Goal: Task Accomplishment & Management: Complete application form

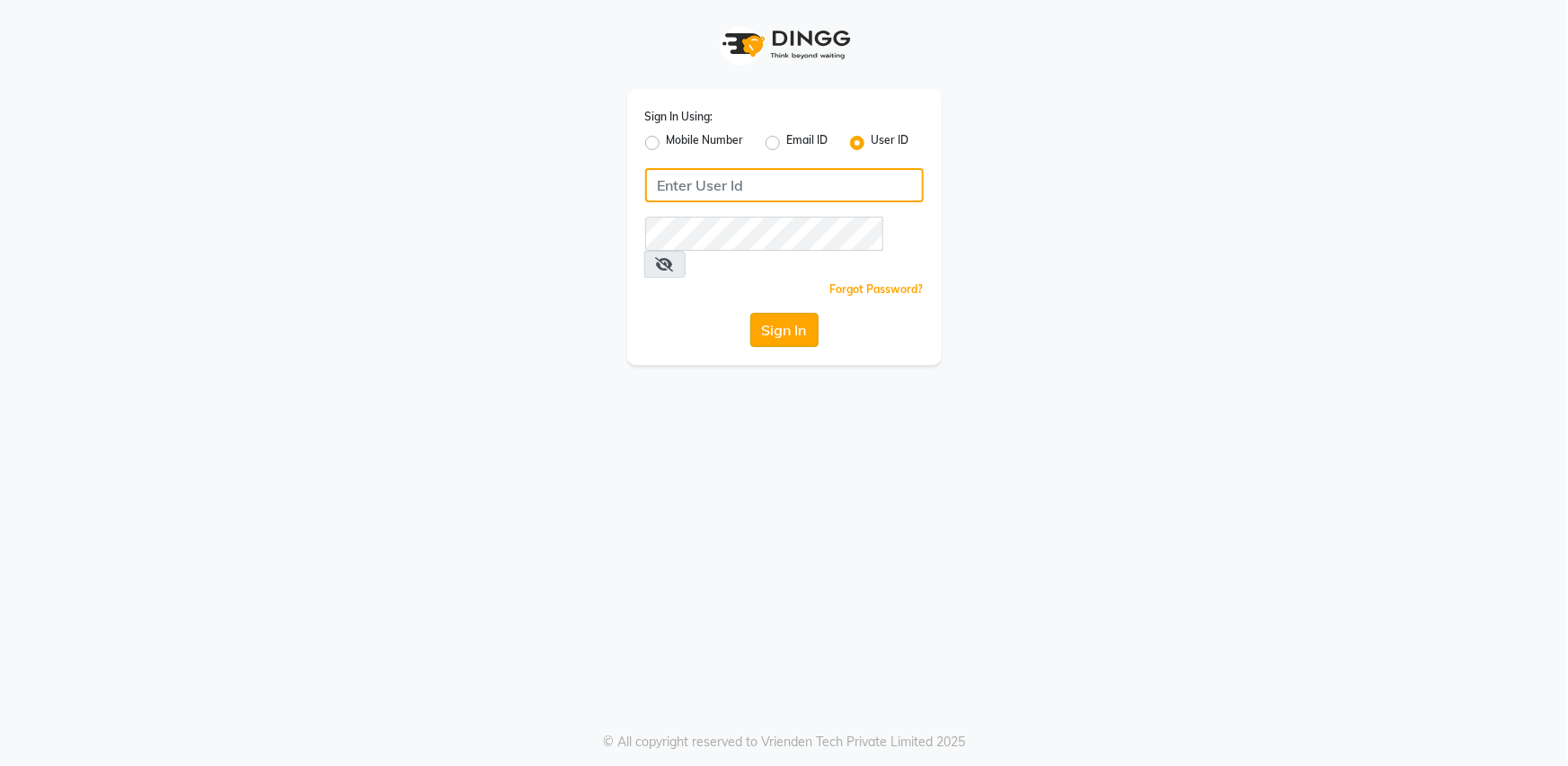
type input "bombshell"
click at [772, 312] on button "Sign In" at bounding box center [784, 329] width 68 height 34
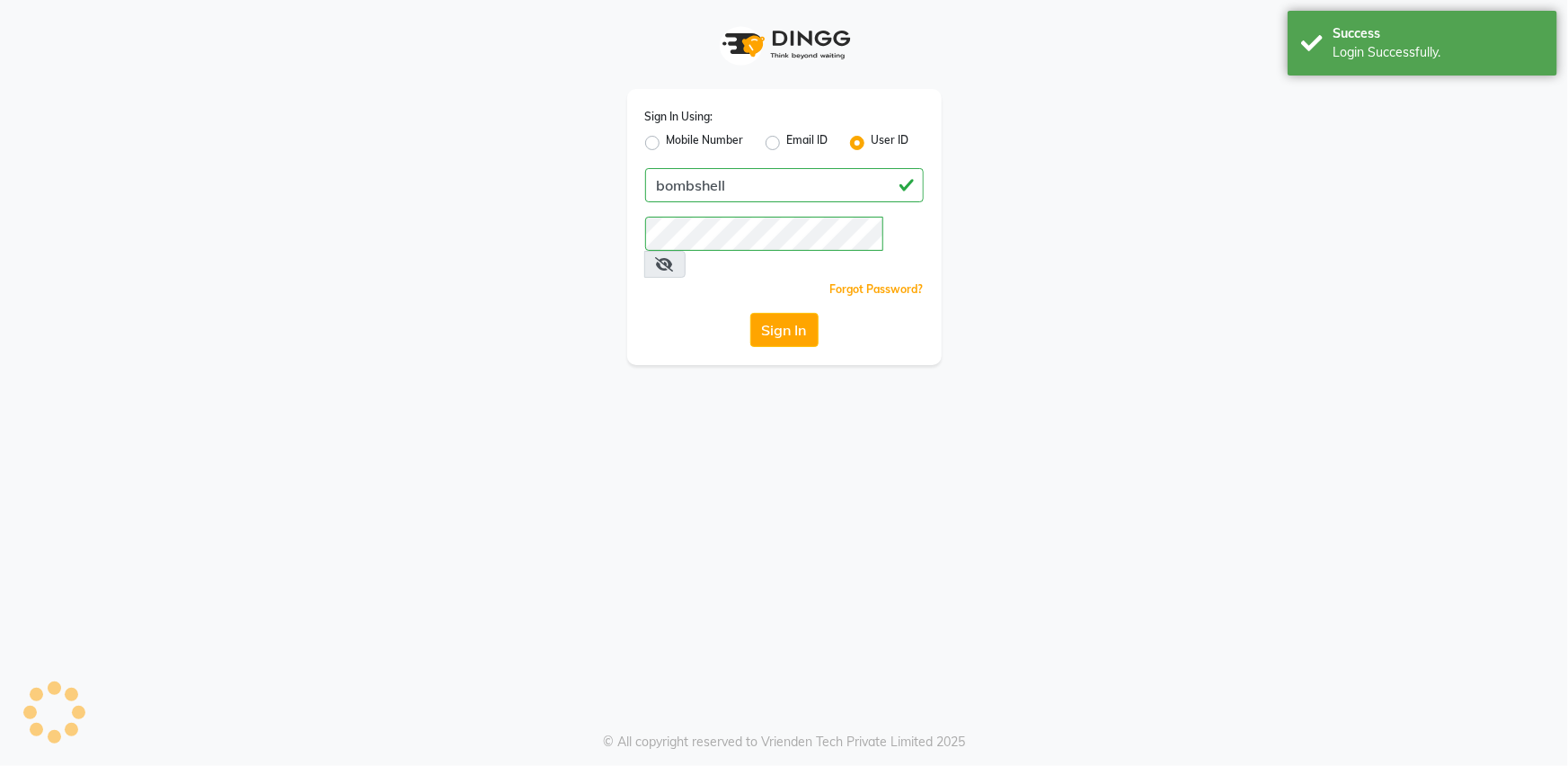
select select "service"
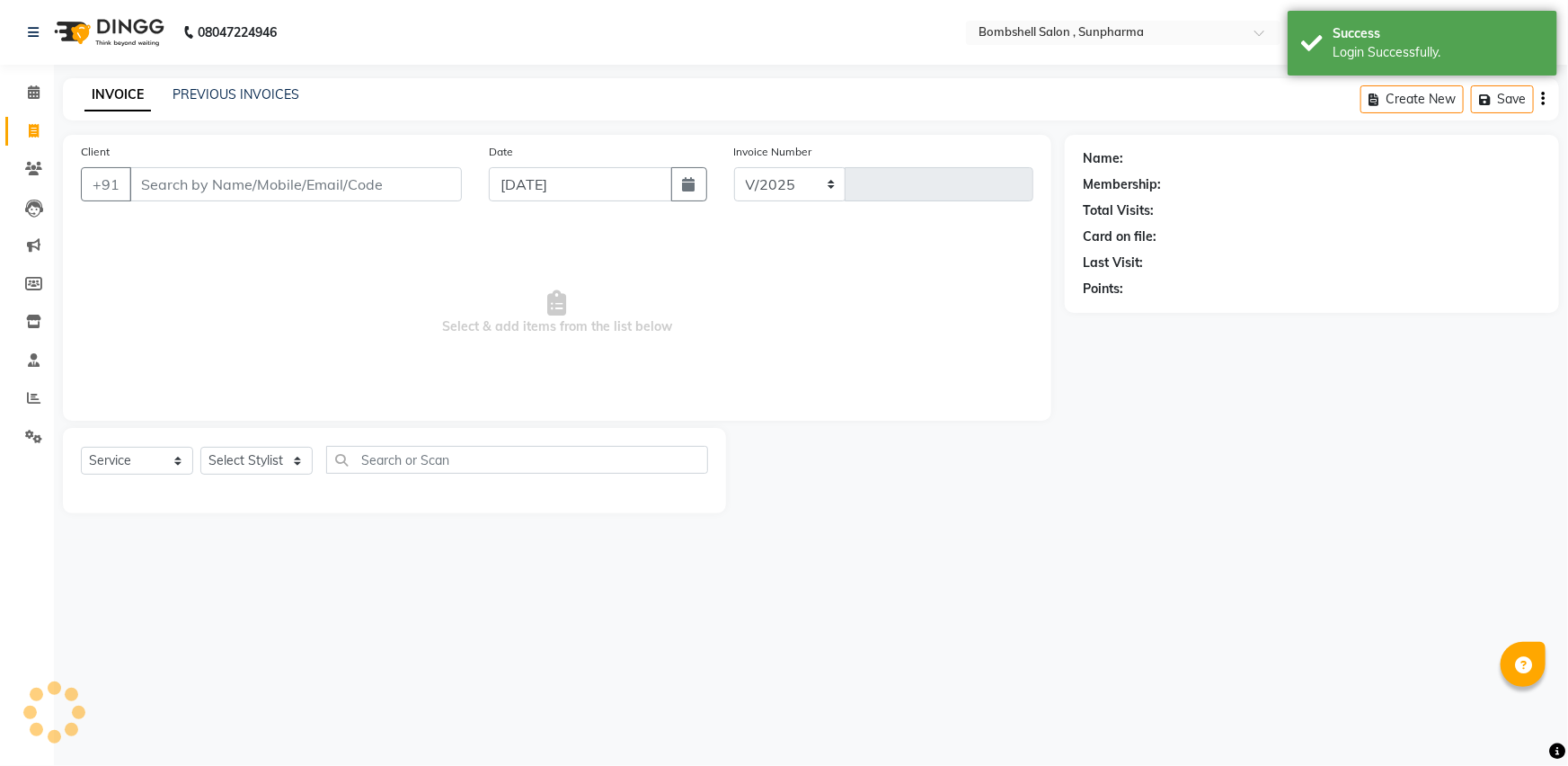
select select "en"
select select "4965"
type input "1269"
click at [237, 461] on select "Select Stylist [PERSON_NAME] Ananta [PERSON_NAME] [PERSON_NAME] dhanlaxmi poona…" at bounding box center [256, 460] width 112 height 28
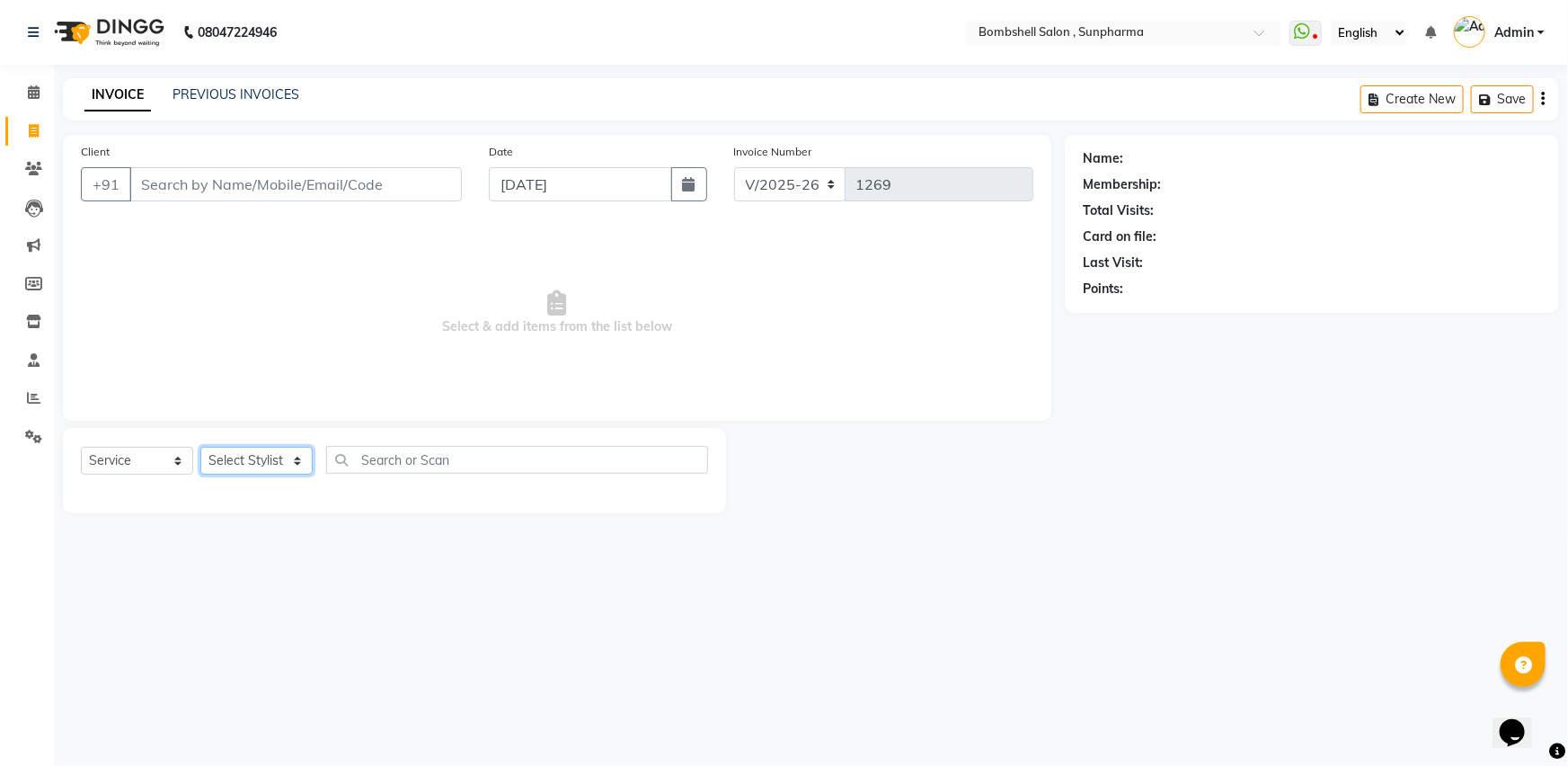
select select "86696"
click at [200, 447] on select "Select Stylist [PERSON_NAME] Ananta [PERSON_NAME] [PERSON_NAME] dhanlaxmi poona…" at bounding box center [256, 460] width 112 height 28
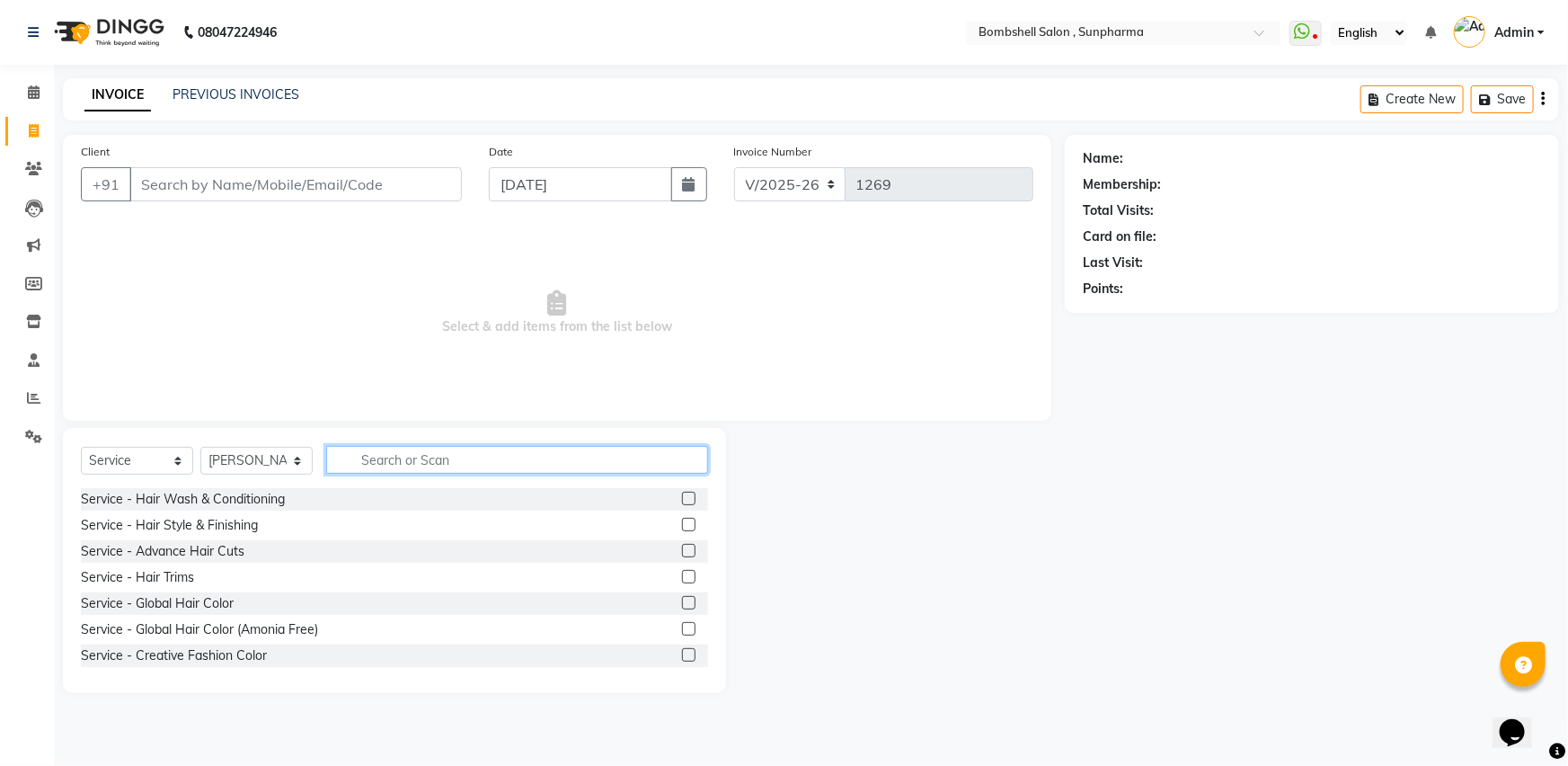
click at [406, 462] on input "text" at bounding box center [517, 459] width 382 height 28
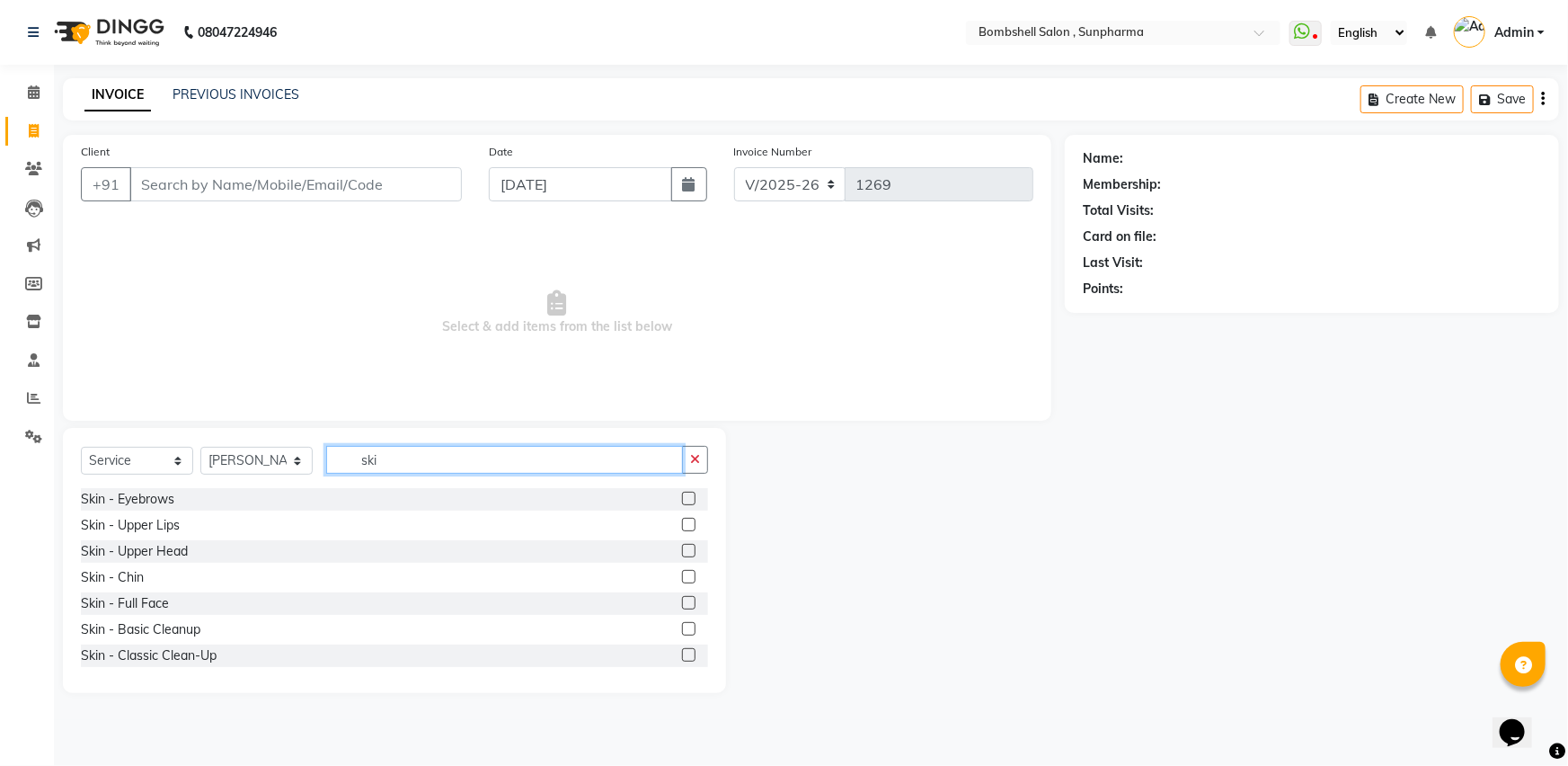
type input "ski"
click at [682, 493] on label at bounding box center [689, 498] width 14 height 14
click at [682, 493] on input "checkbox" at bounding box center [688, 499] width 12 height 12
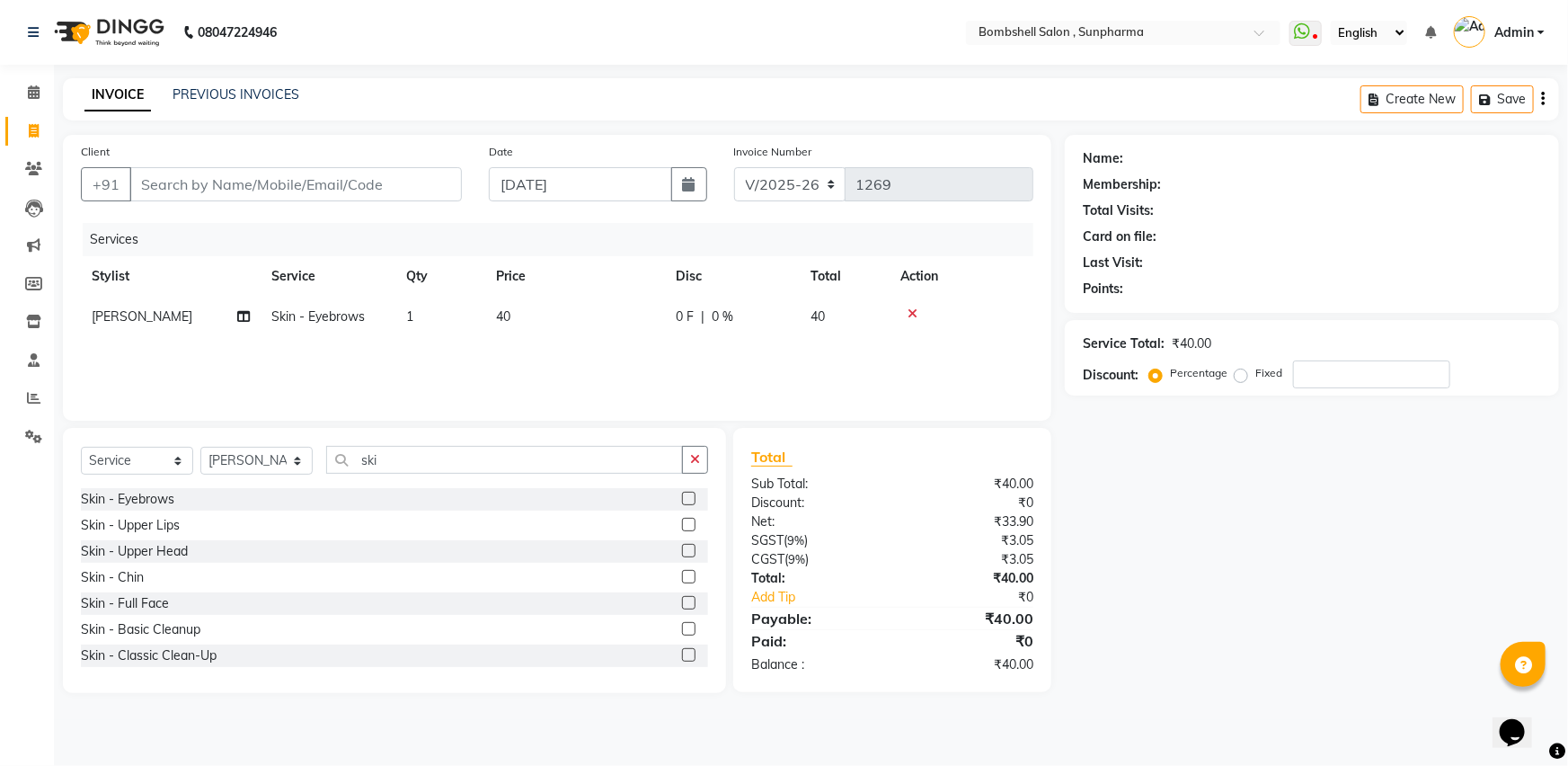
checkbox input "false"
click at [682, 522] on label at bounding box center [689, 525] width 14 height 14
click at [682, 522] on input "checkbox" at bounding box center [688, 526] width 12 height 12
checkbox input "false"
click at [195, 180] on input "Client" at bounding box center [296, 184] width 333 height 34
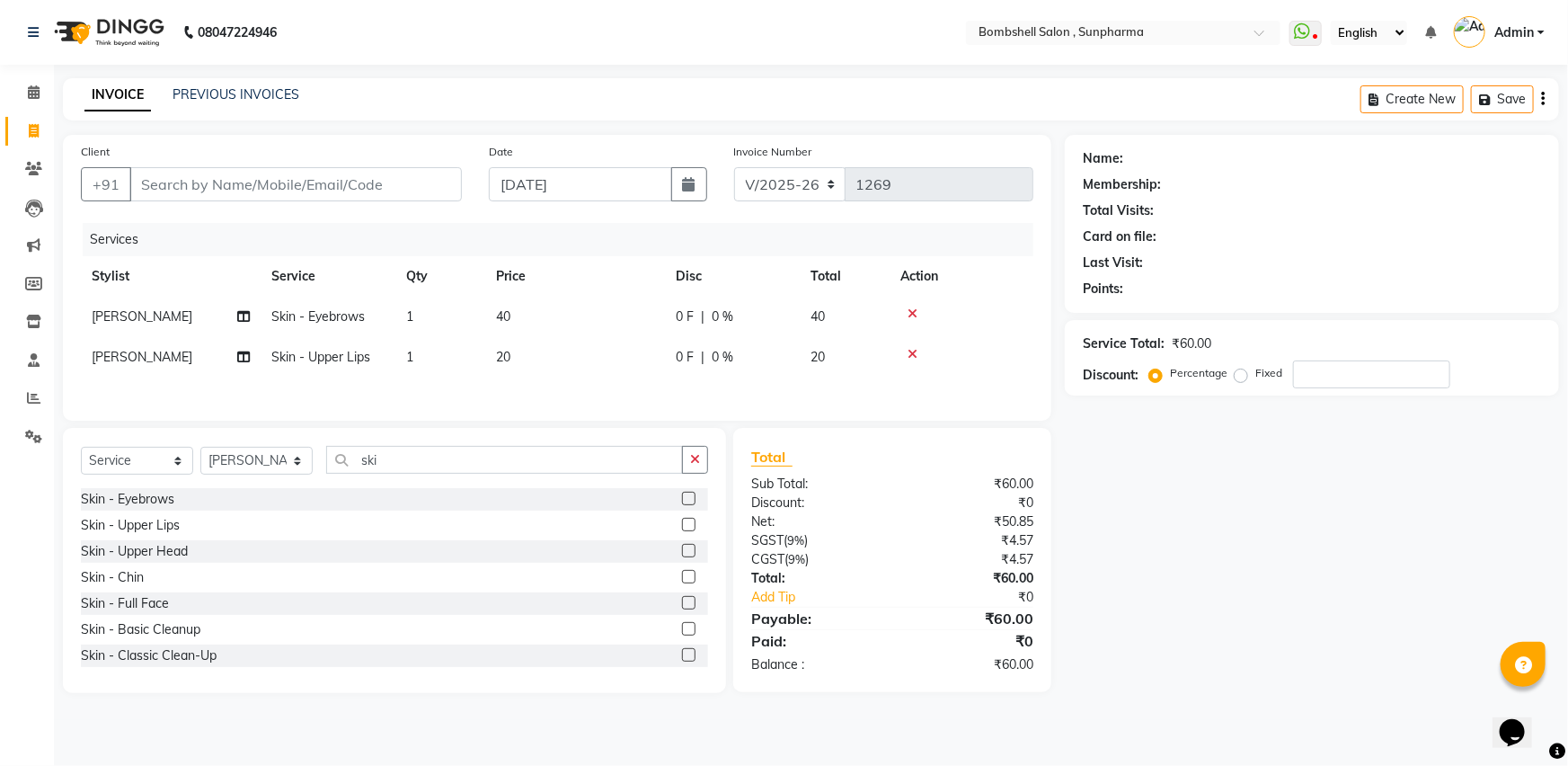
click at [682, 578] on label at bounding box center [689, 577] width 14 height 14
click at [682, 578] on input "checkbox" at bounding box center [688, 577] width 12 height 12
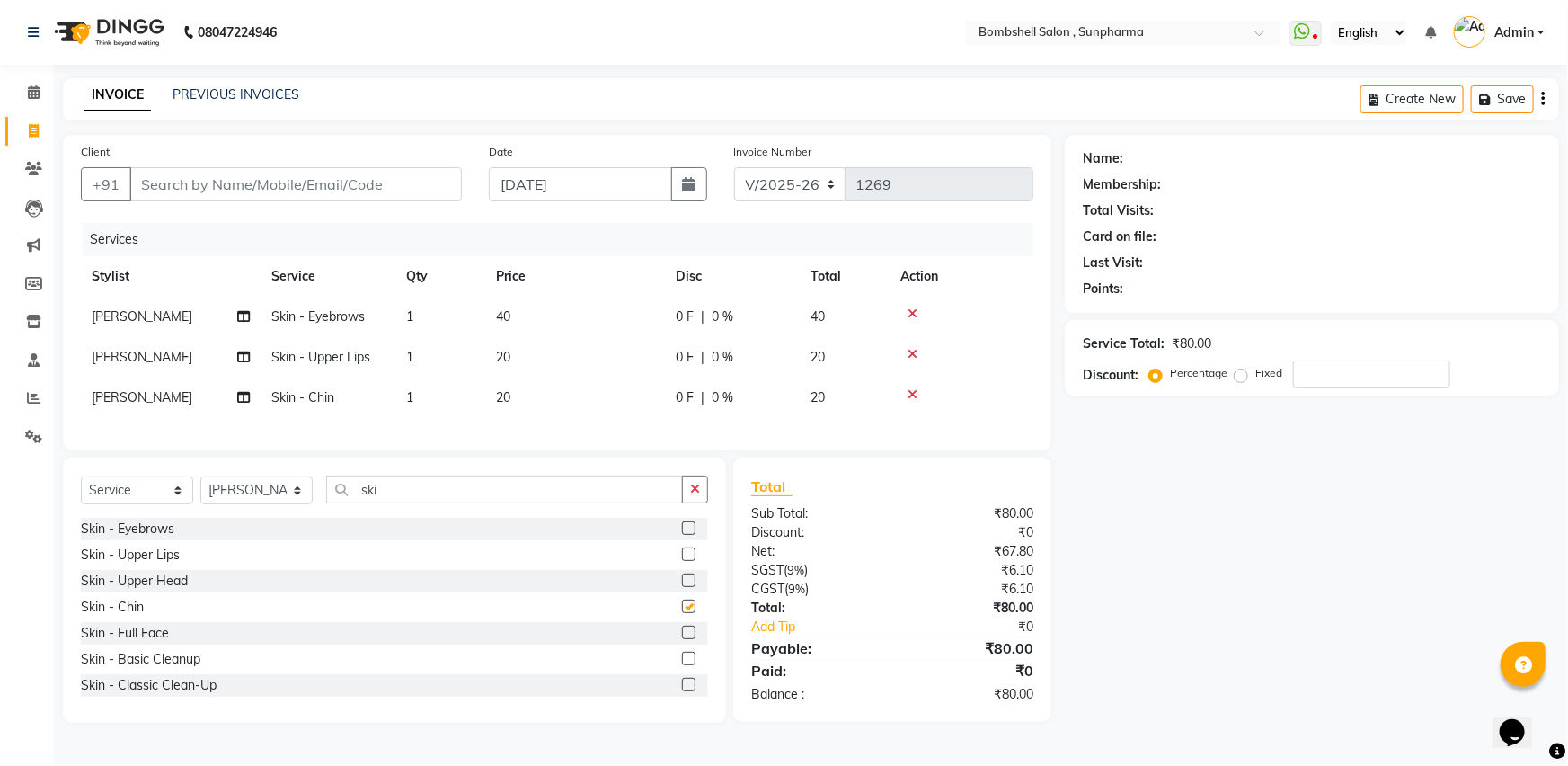
checkbox input "false"
click at [174, 192] on input "Client" at bounding box center [296, 184] width 333 height 34
click at [166, 184] on input "Client" at bounding box center [296, 184] width 333 height 34
click at [161, 180] on input "Client" at bounding box center [296, 184] width 333 height 34
type input "9"
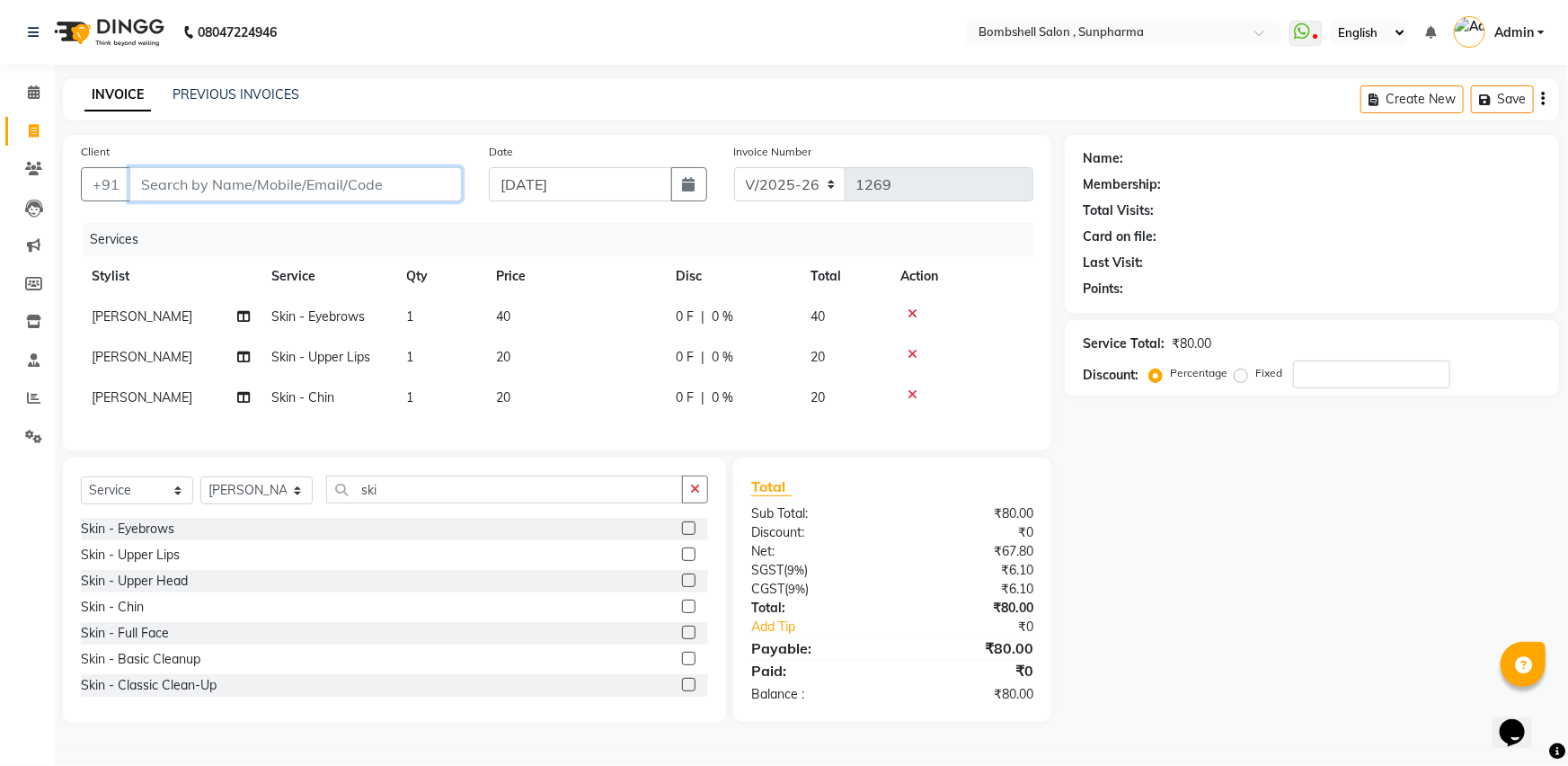
type input "0"
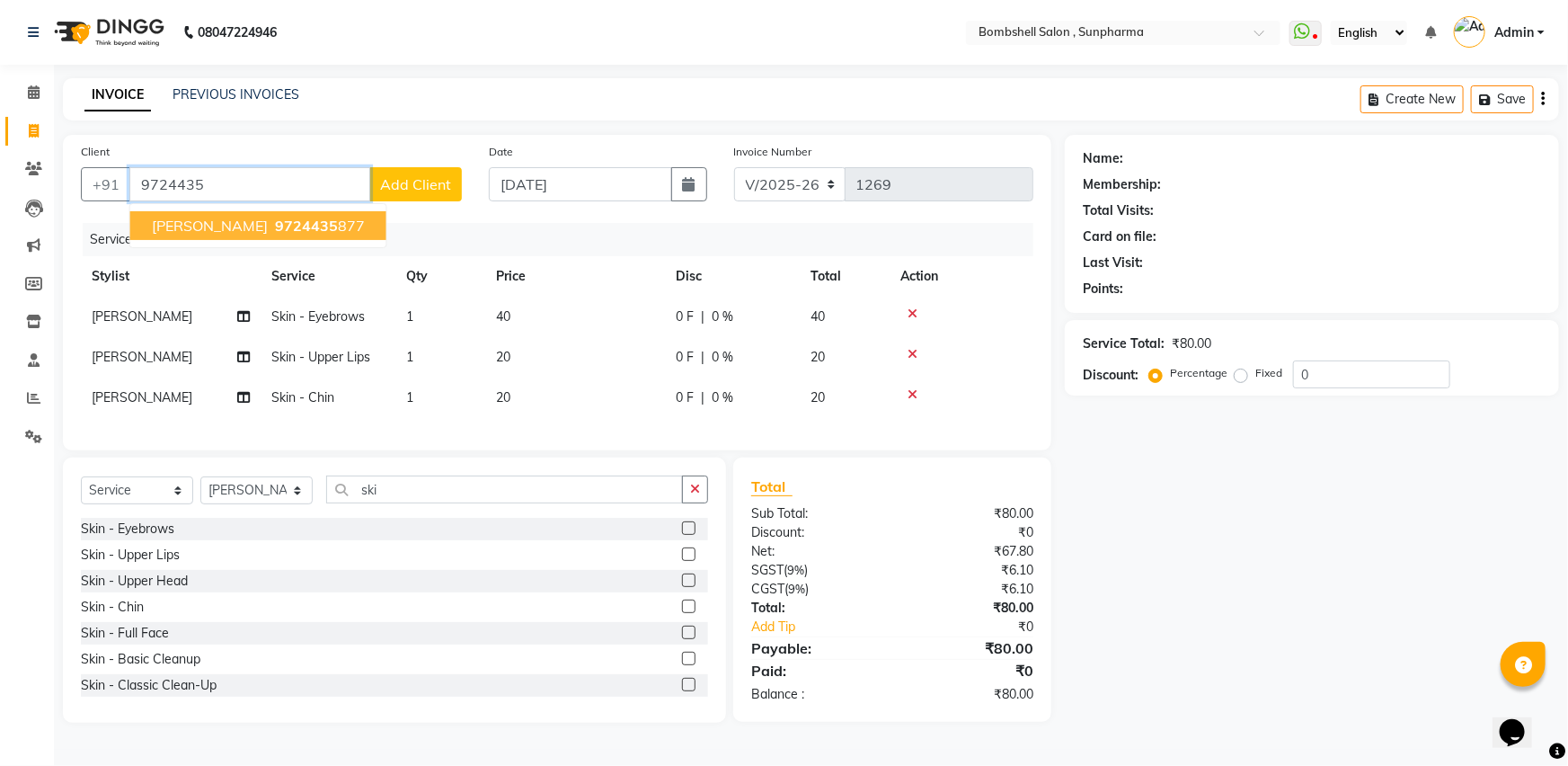
click at [275, 230] on span "9724435" at bounding box center [306, 226] width 63 height 18
type input "9724435877"
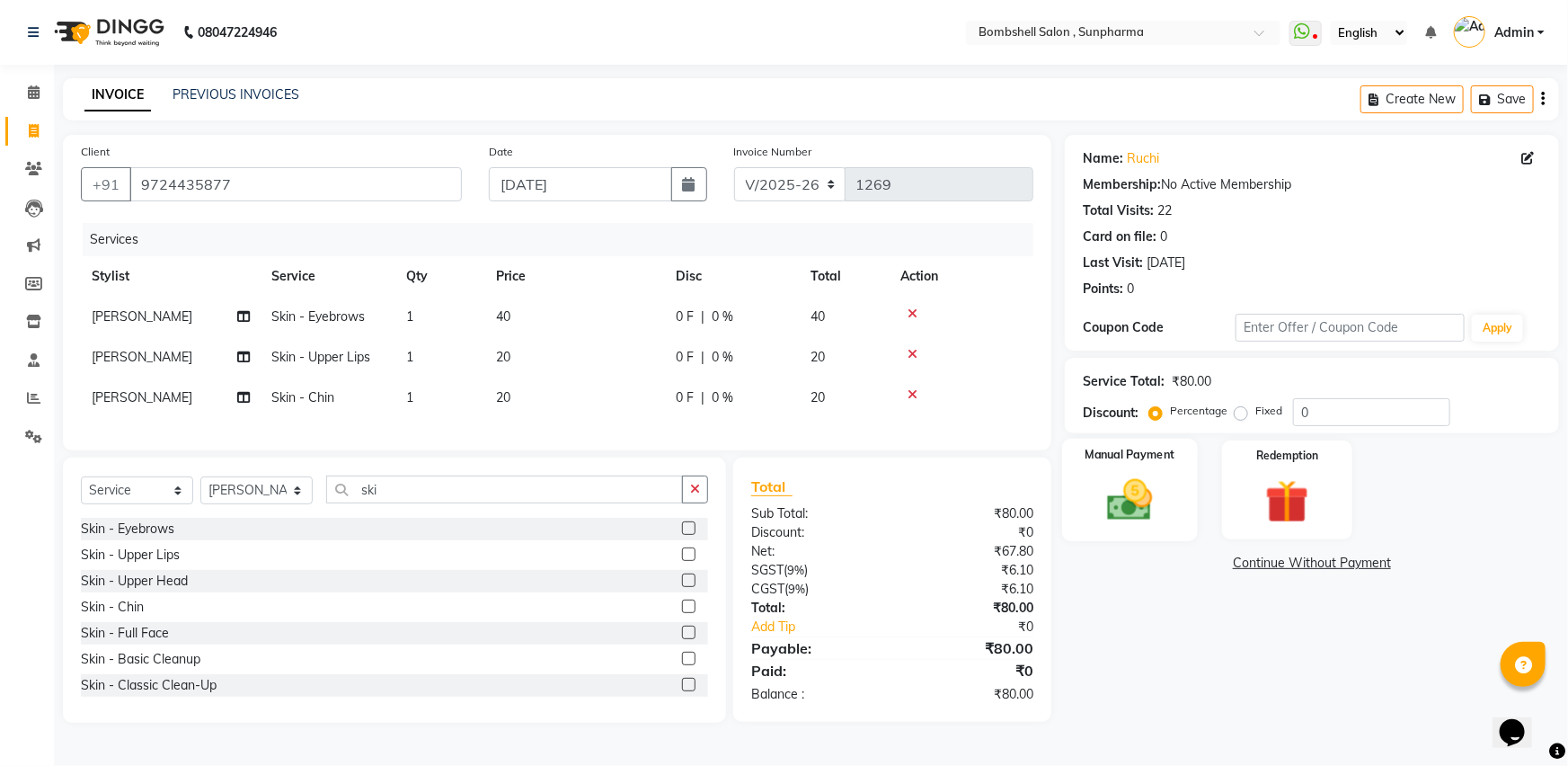
click at [1125, 509] on img at bounding box center [1130, 500] width 74 height 53
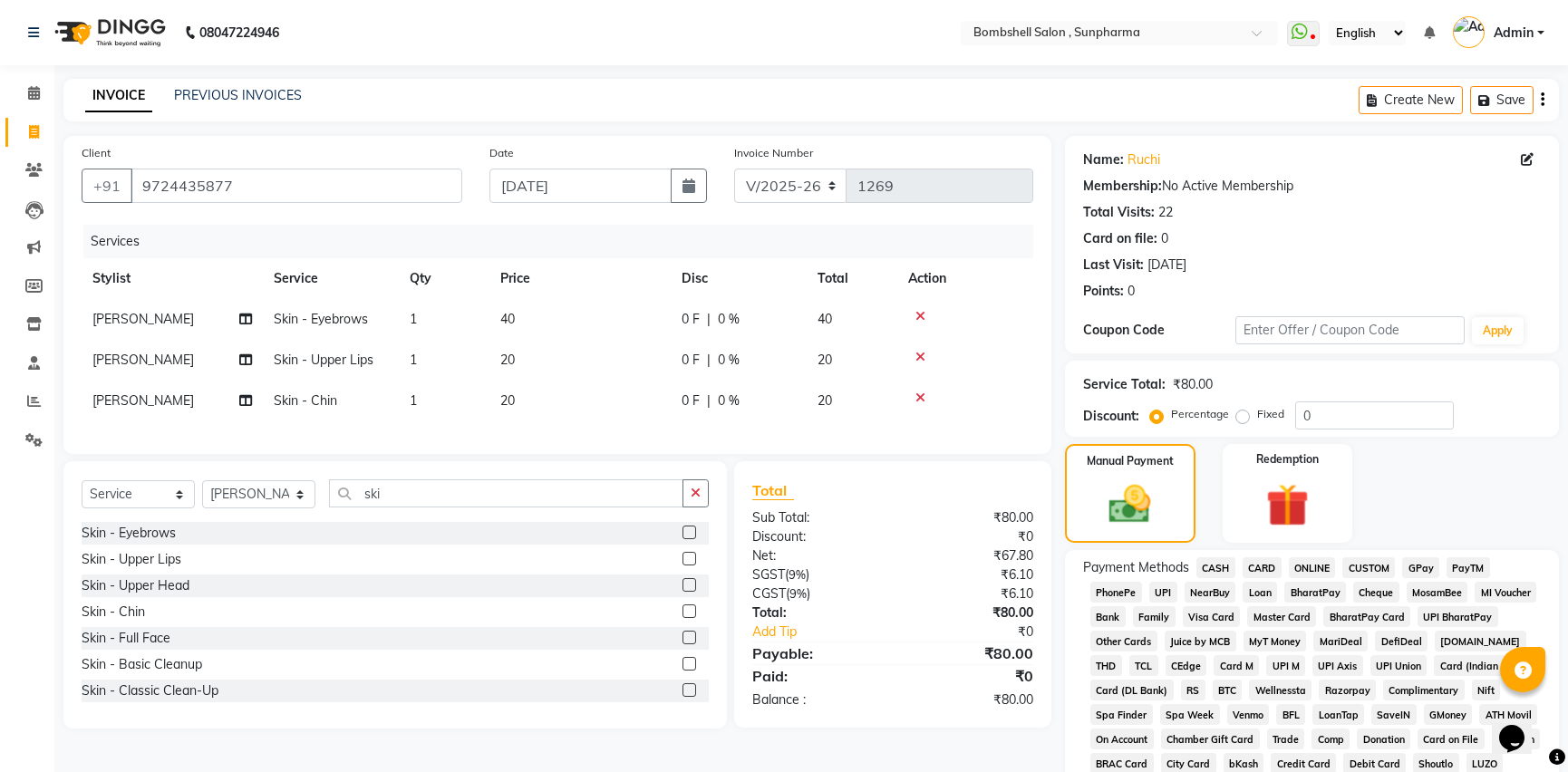
click at [1419, 569] on span "GPay" at bounding box center [1421, 567] width 37 height 21
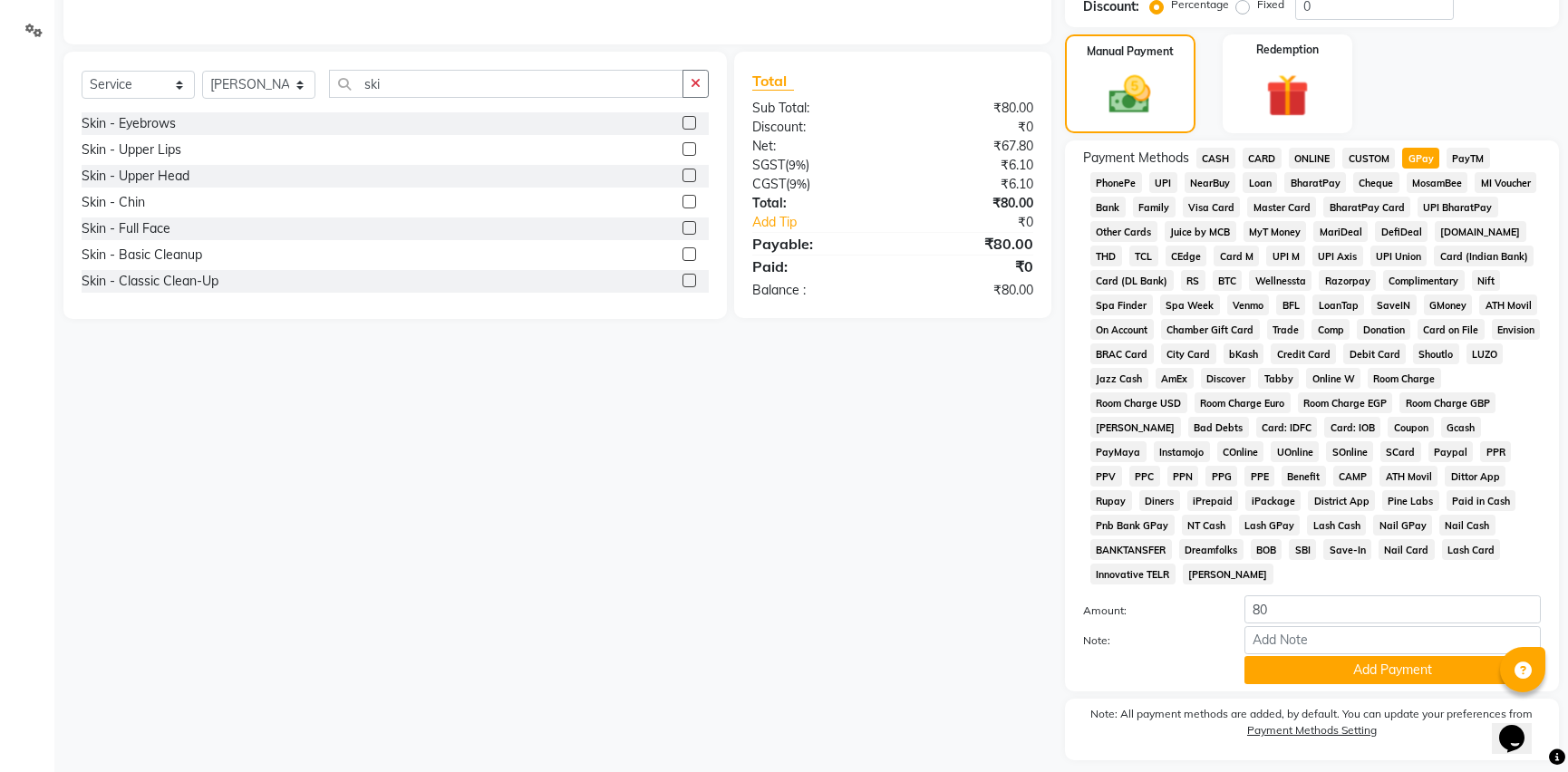
scroll to position [462, 0]
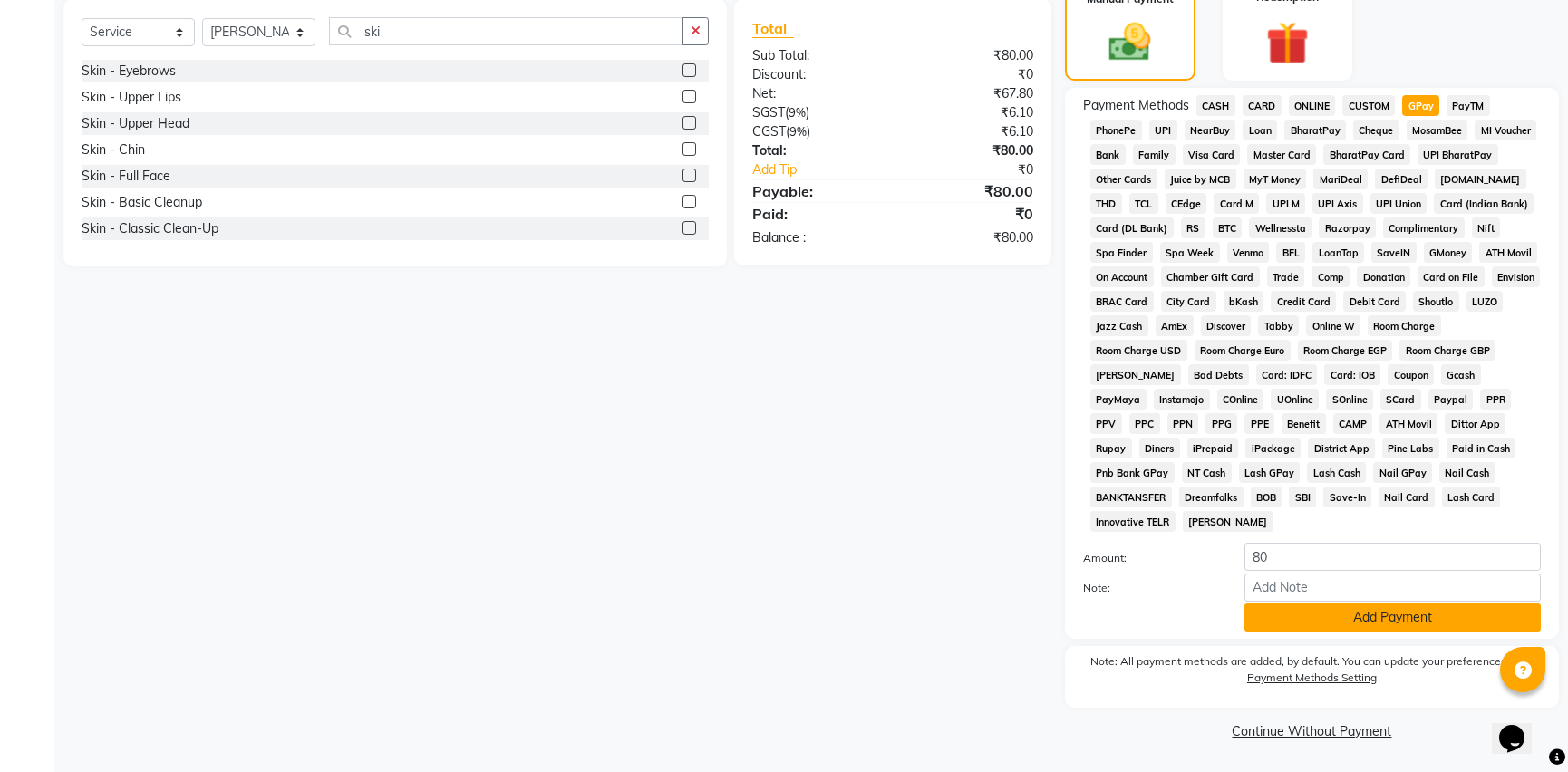
click at [1401, 619] on button "Add Payment" at bounding box center [1392, 617] width 296 height 28
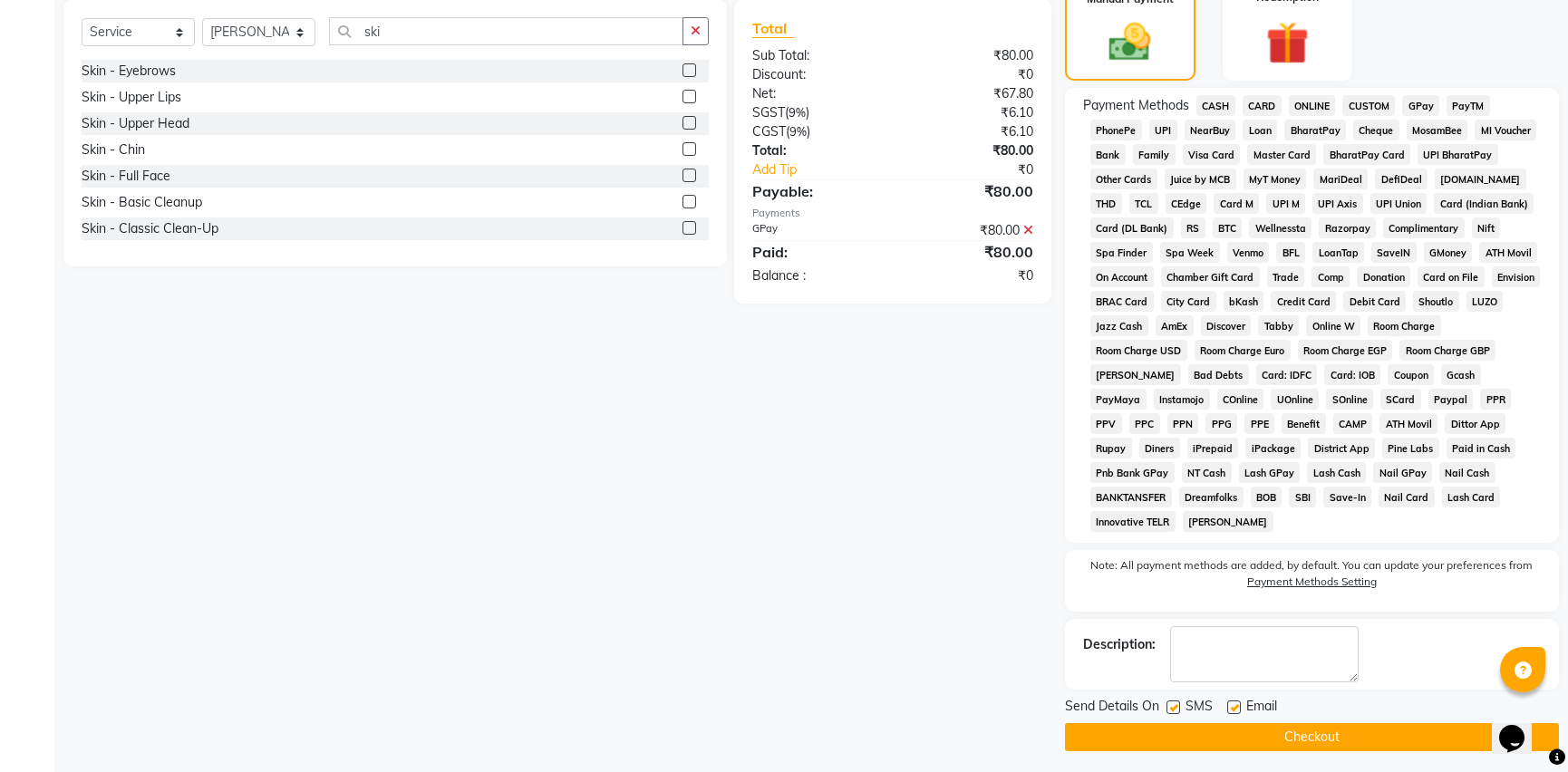
click at [1316, 740] on button "Checkout" at bounding box center [1311, 737] width 494 height 28
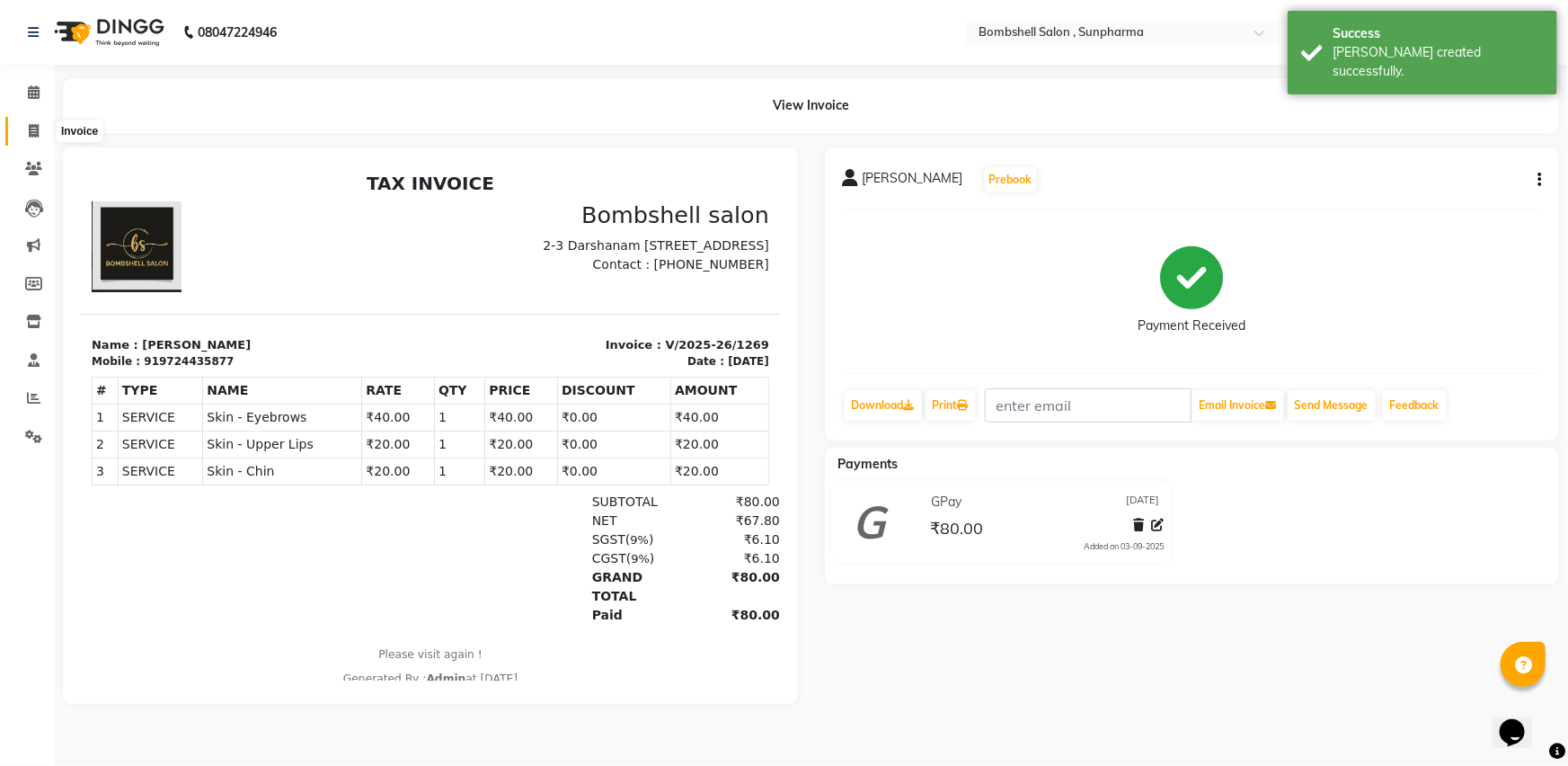
click at [34, 127] on icon at bounding box center [34, 130] width 10 height 14
select select "4965"
select select "service"
